Goal: Task Accomplishment & Management: Use online tool/utility

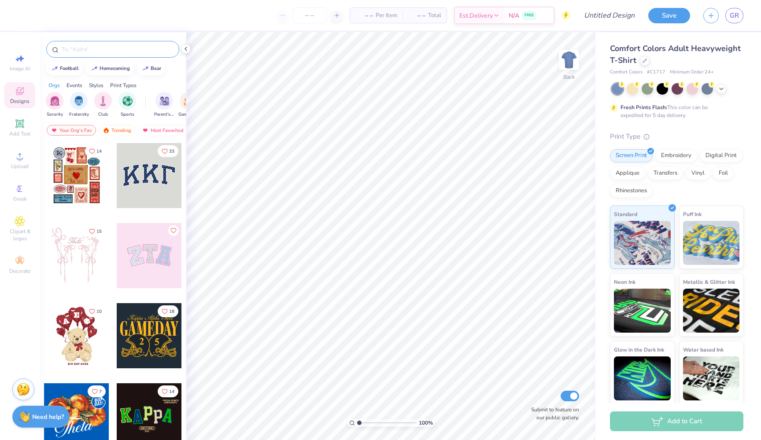
click at [113, 52] on input "text" at bounding box center [117, 49] width 113 height 9
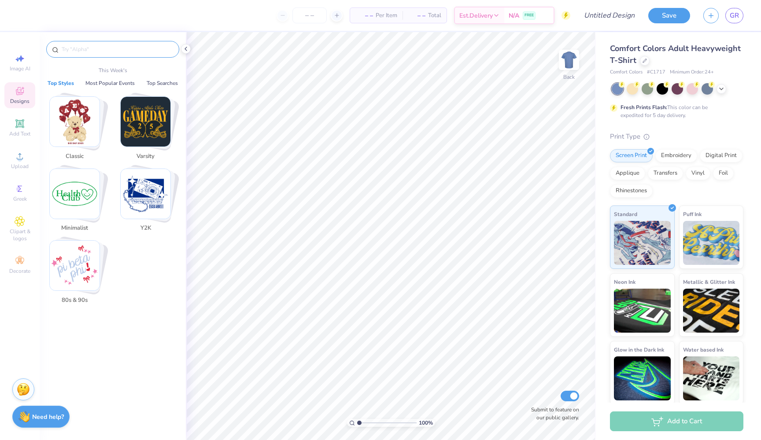
paste input "[PERSON_NAME] 5 Panel Cap"
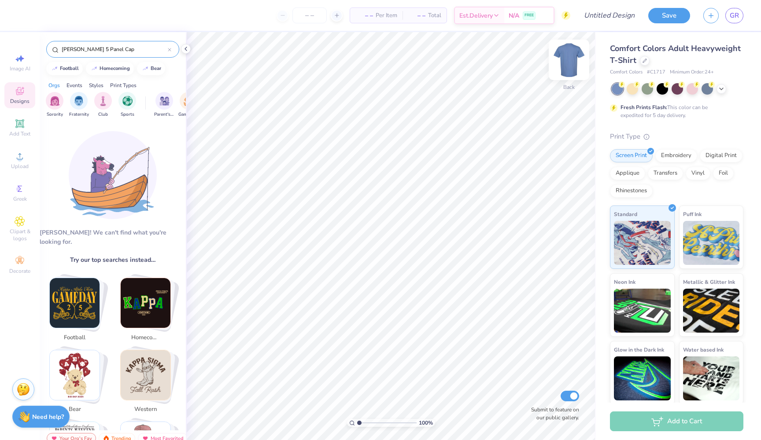
type input "Otto 5 Panel Cap"
click at [570, 62] on img at bounding box center [568, 59] width 35 height 35
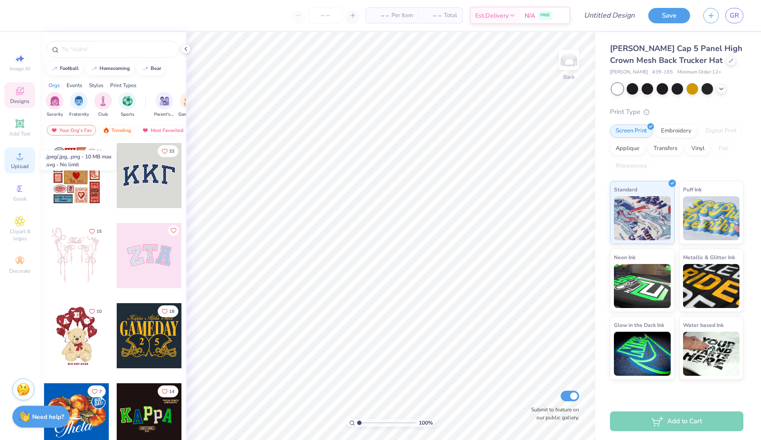
click at [15, 166] on span "Upload" at bounding box center [20, 166] width 18 height 7
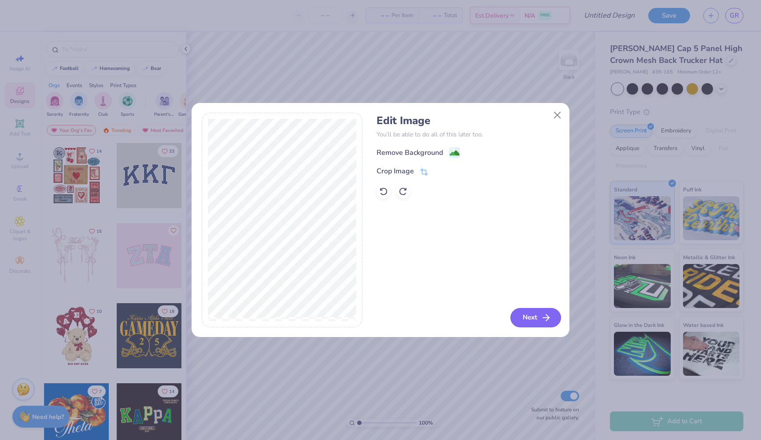
click at [534, 317] on button "Next" at bounding box center [535, 317] width 51 height 19
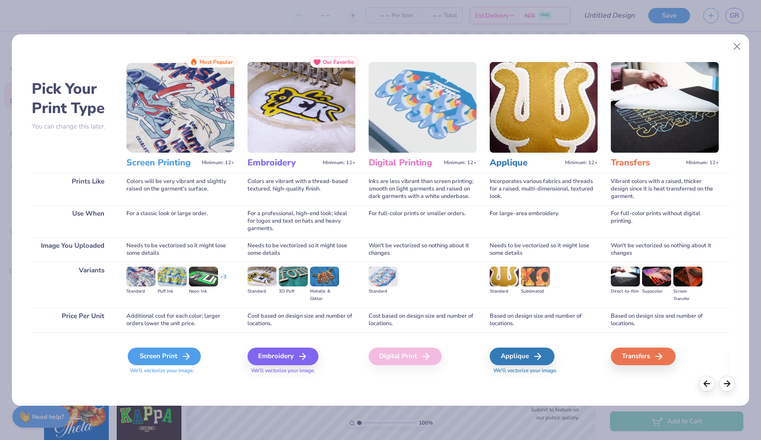
click at [187, 355] on polyline at bounding box center [187, 357] width 3 height 6
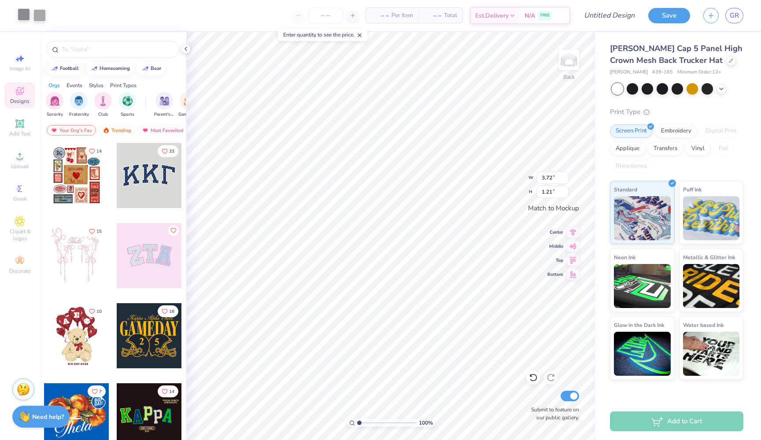
click at [23, 16] on div at bounding box center [24, 14] width 12 height 12
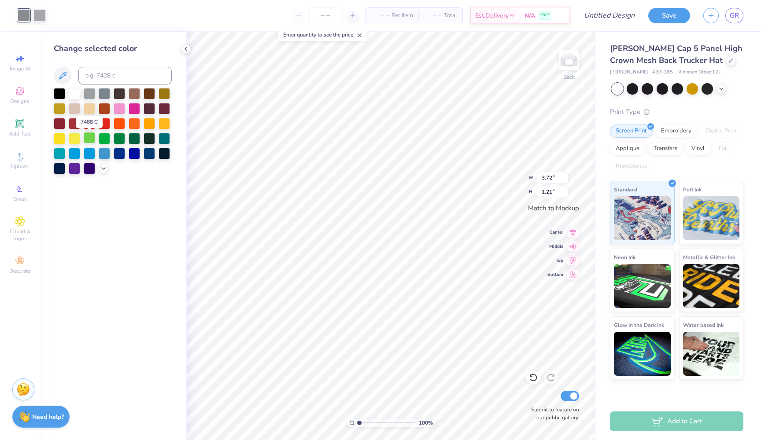
click at [94, 138] on div at bounding box center [89, 137] width 11 height 11
click at [40, 13] on div at bounding box center [39, 14] width 12 height 12
click at [104, 141] on div at bounding box center [104, 137] width 11 height 11
click at [118, 140] on div at bounding box center [119, 137] width 11 height 11
click at [89, 140] on div at bounding box center [89, 137] width 11 height 11
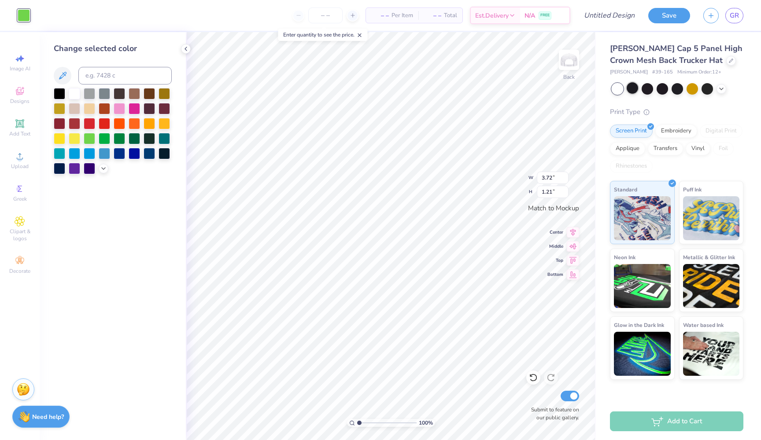
click at [634, 90] on div at bounding box center [631, 87] width 11 height 11
click at [649, 90] on div at bounding box center [646, 87] width 11 height 11
click at [633, 90] on div at bounding box center [631, 87] width 11 height 11
click at [706, 91] on div at bounding box center [706, 87] width 11 height 11
click at [720, 91] on div at bounding box center [721, 88] width 10 height 10
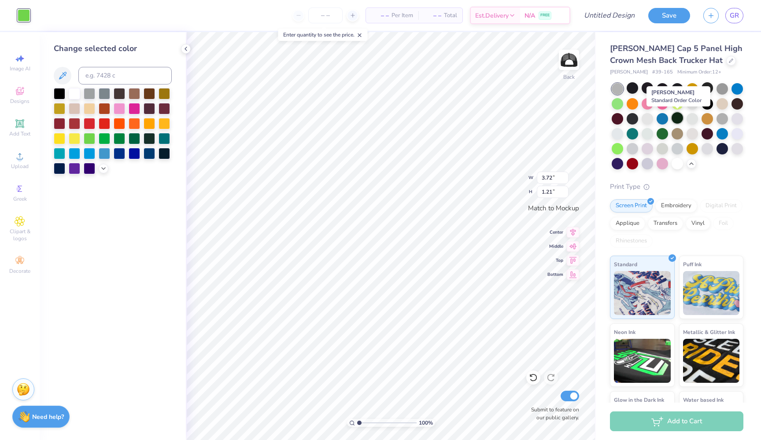
click at [677, 120] on div at bounding box center [676, 117] width 11 height 11
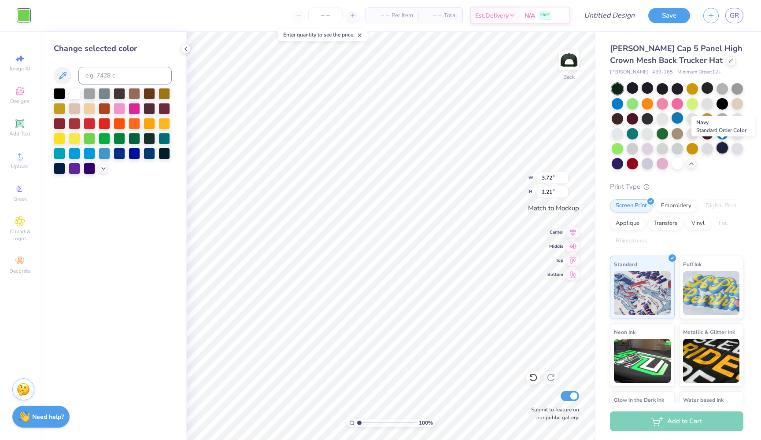
click at [723, 152] on div at bounding box center [721, 147] width 11 height 11
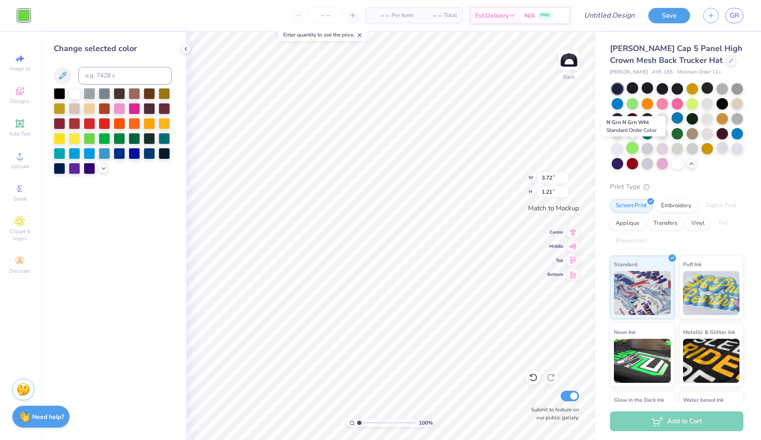
click at [631, 152] on div at bounding box center [631, 147] width 11 height 11
click at [614, 135] on div at bounding box center [617, 132] width 11 height 11
click at [635, 150] on div at bounding box center [631, 147] width 11 height 11
click at [677, 166] on div at bounding box center [676, 162] width 11 height 11
click at [708, 89] on div at bounding box center [706, 87] width 11 height 11
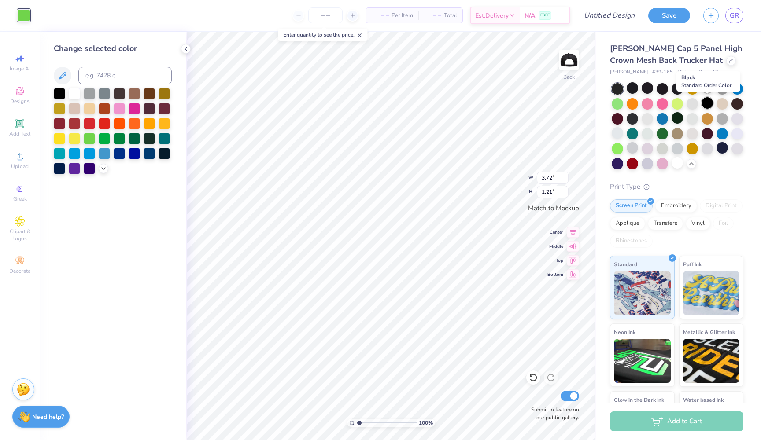
click at [707, 103] on div at bounding box center [706, 102] width 11 height 11
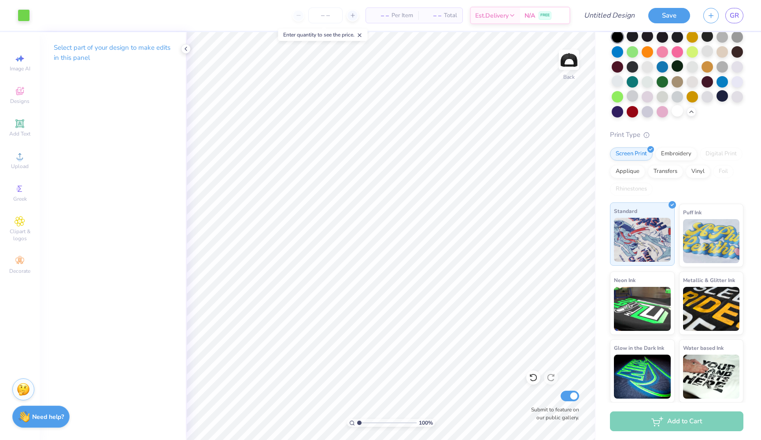
scroll to position [52, 0]
click at [403, 10] on div "– – Per Item" at bounding box center [392, 15] width 52 height 15
click at [321, 13] on input "number" at bounding box center [325, 15] width 34 height 16
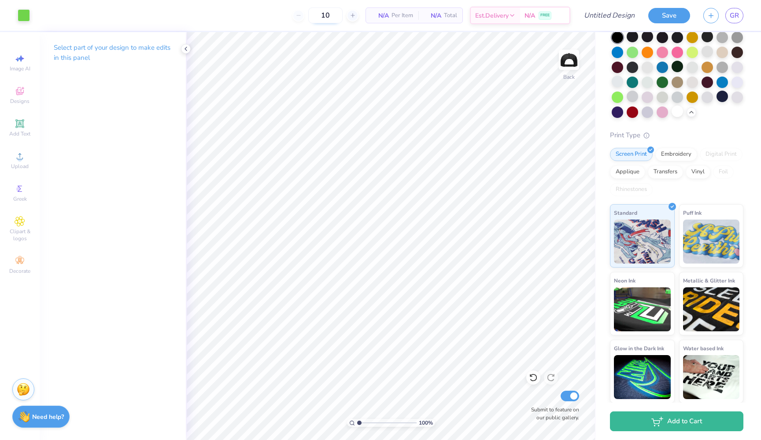
type input "12"
click at [620, 18] on input "Design Title" at bounding box center [598, 16] width 86 height 18
type input "Durability Hat"
click at [680, 21] on button "Save" at bounding box center [669, 14] width 42 height 15
